Goal: Task Accomplishment & Management: Use online tool/utility

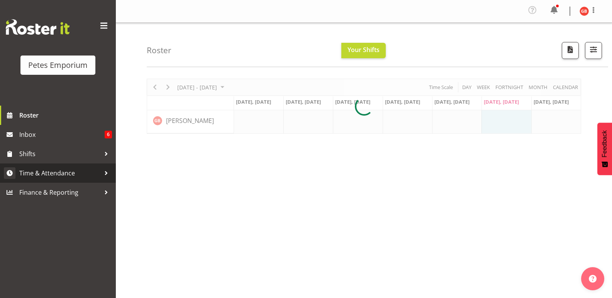
click at [62, 171] on span "Time & Attendance" at bounding box center [59, 174] width 81 height 12
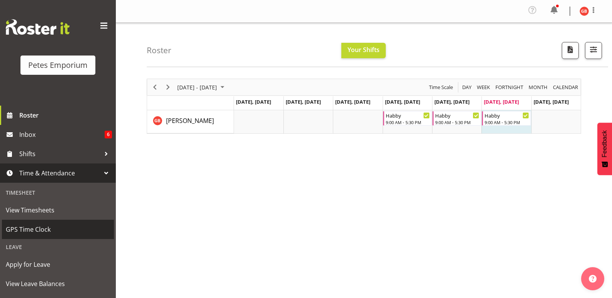
click at [41, 229] on span "GPS Time Clock" at bounding box center [58, 230] width 104 height 12
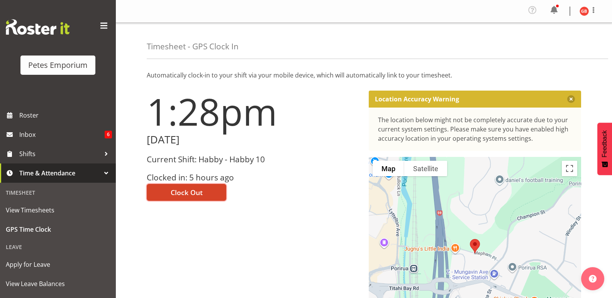
click at [201, 193] on span "Clock Out" at bounding box center [187, 193] width 32 height 10
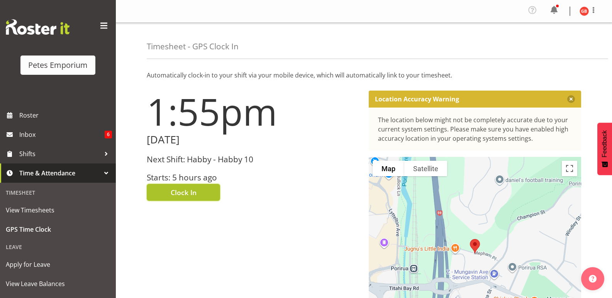
click at [203, 193] on button "Clock In" at bounding box center [183, 192] width 73 height 17
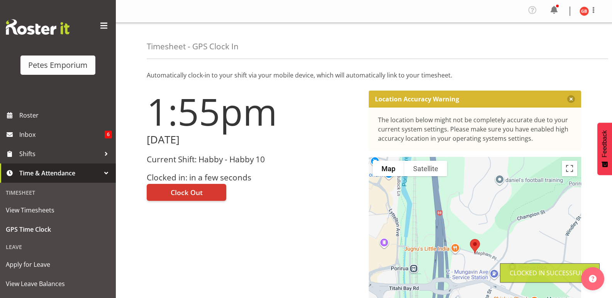
click at [581, 9] on img at bounding box center [583, 11] width 9 height 9
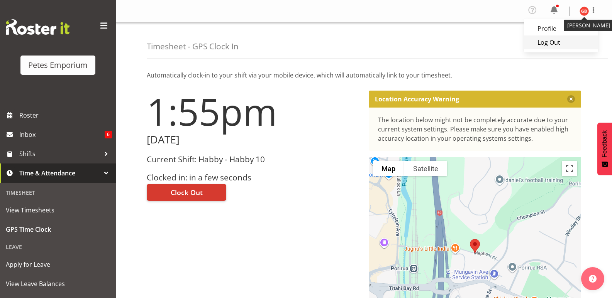
click at [554, 45] on link "Log Out" at bounding box center [561, 43] width 74 height 14
